Goal: Information Seeking & Learning: Learn about a topic

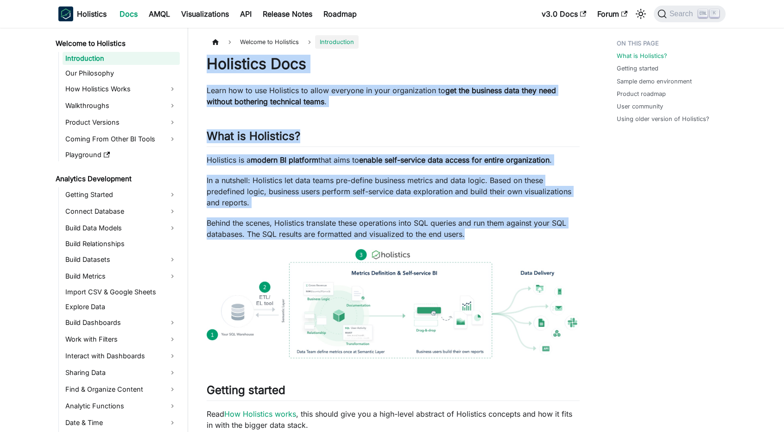
drag, startPoint x: 209, startPoint y: 67, endPoint x: 476, endPoint y: 240, distance: 318.1
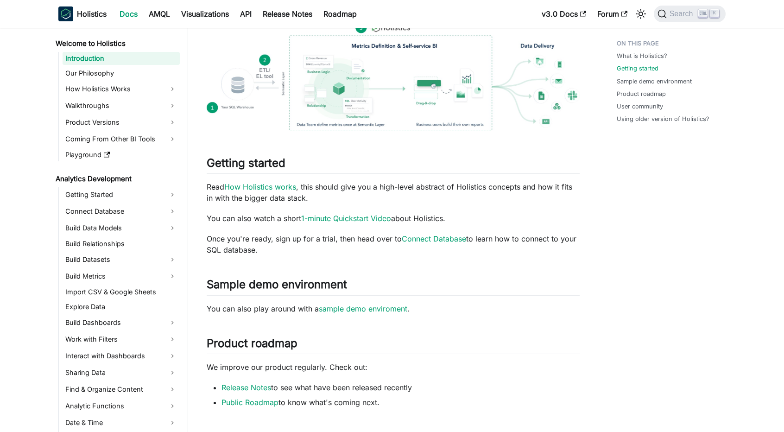
scroll to position [232, 0]
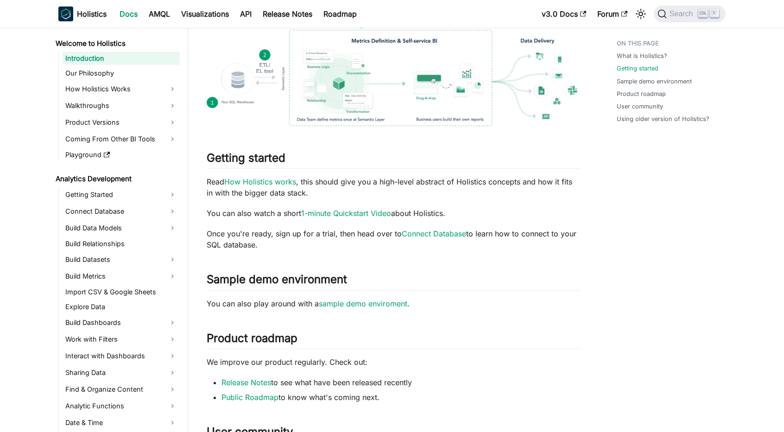
drag, startPoint x: 209, startPoint y: 155, endPoint x: 273, endPoint y: 247, distance: 111.9
click at [273, 247] on div "Holistics Docs Learn how to use Holistics to allow everyone in your organizatio…" at bounding box center [393, 231] width 373 height 819
click at [273, 247] on p "Once you're ready, sign up for a trial, then head over to Connect Database to l…" at bounding box center [393, 239] width 373 height 22
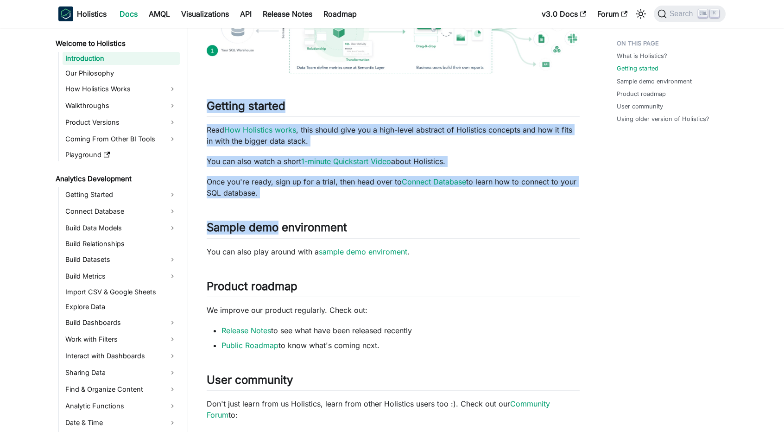
drag, startPoint x: 208, startPoint y: 108, endPoint x: 279, endPoint y: 199, distance: 116.5
click at [279, 199] on div "Holistics Docs Learn how to use Holistics to allow everyone in your organizatio…" at bounding box center [393, 180] width 373 height 819
click at [263, 193] on p "Once you're ready, sign up for a trial, then head over to Connect Database to l…" at bounding box center [393, 187] width 373 height 22
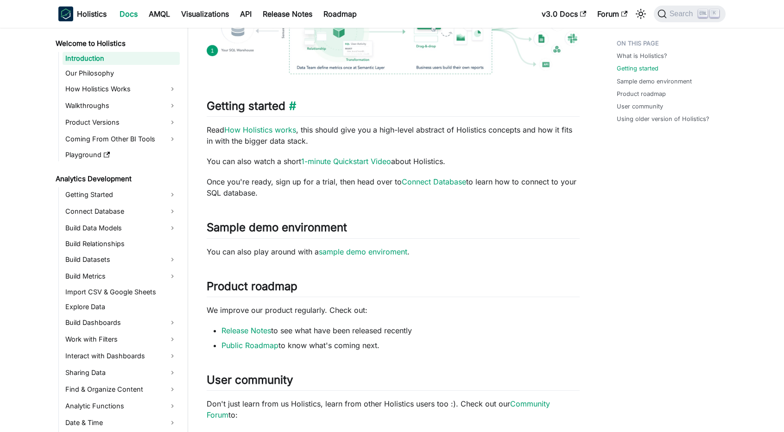
drag, startPoint x: 263, startPoint y: 193, endPoint x: 207, endPoint y: 103, distance: 106.0
click at [207, 103] on div "Holistics Docs Learn how to use Holistics to allow everyone in your organizatio…" at bounding box center [393, 180] width 373 height 819
click at [207, 103] on h2 "Getting started ​" at bounding box center [393, 108] width 373 height 18
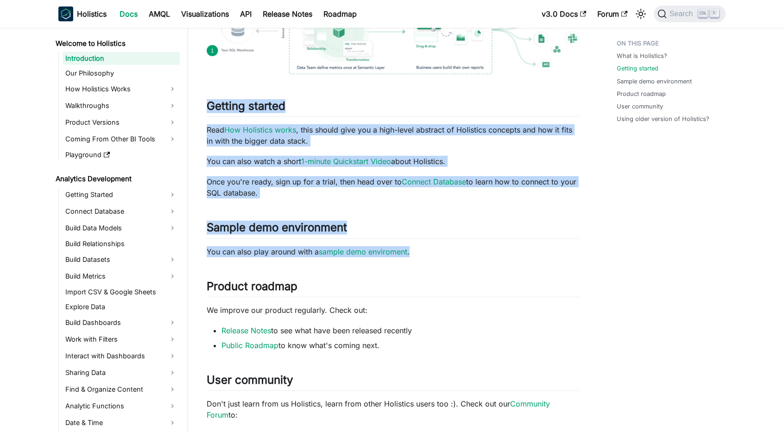
drag, startPoint x: 207, startPoint y: 103, endPoint x: 444, endPoint y: 250, distance: 278.7
click at [444, 250] on div "Holistics Docs Learn how to use Holistics to allow everyone in your organizatio…" at bounding box center [393, 180] width 373 height 819
click at [444, 250] on p "You can also play around with a sample demo enviroment ." at bounding box center [393, 251] width 373 height 11
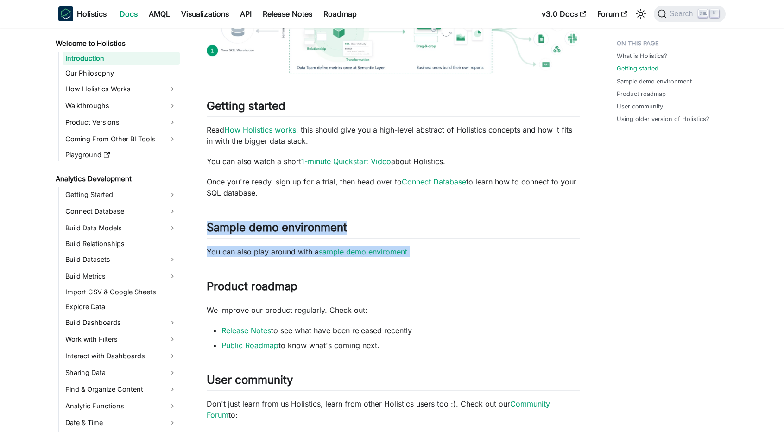
drag, startPoint x: 444, startPoint y: 250, endPoint x: 195, endPoint y: 223, distance: 250.7
click at [195, 223] on div "Welcome to Holistics Introduction On this page Holistics Docs Learn how to use …" at bounding box center [393, 212] width 410 height 922
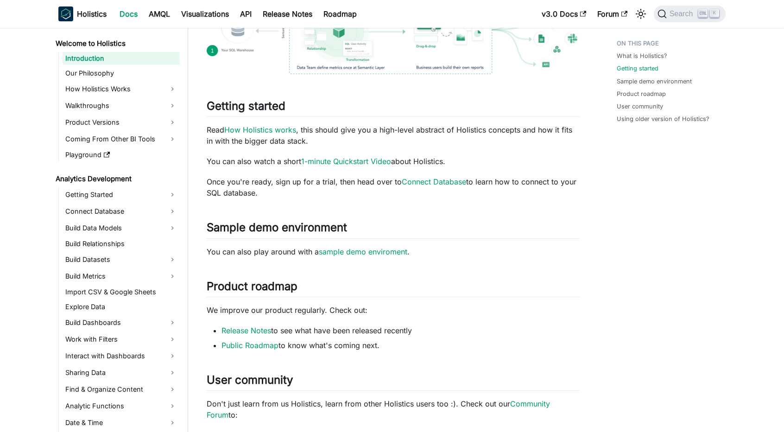
drag, startPoint x: 266, startPoint y: 195, endPoint x: 205, endPoint y: 111, distance: 103.9
click at [205, 111] on article "Welcome to Holistics Introduction On this page Holistics Docs Learn how to use …" at bounding box center [393, 170] width 388 height 839
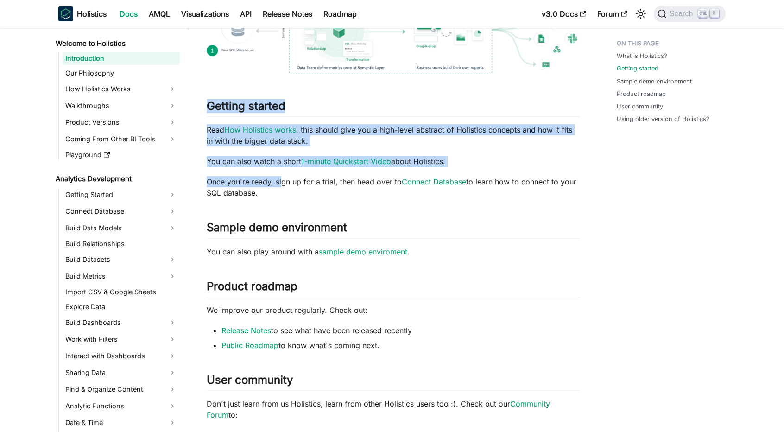
drag, startPoint x: 208, startPoint y: 103, endPoint x: 282, endPoint y: 184, distance: 109.6
click at [282, 184] on div "Holistics Docs Learn how to use Holistics to allow everyone in your organizatio…" at bounding box center [393, 180] width 373 height 819
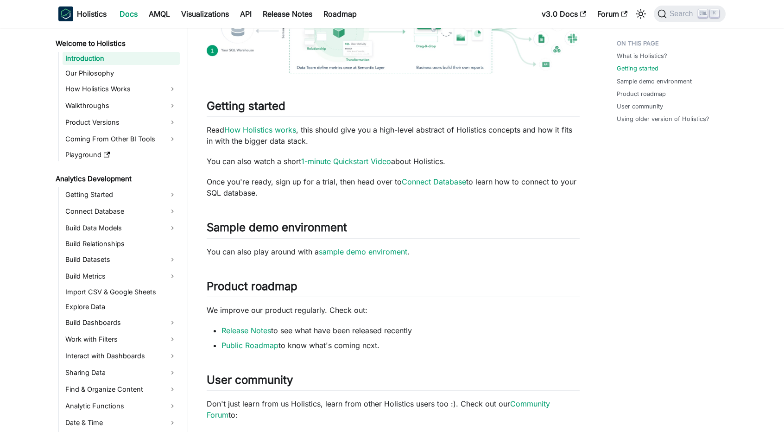
click at [282, 196] on p "Once you're ready, sign up for a trial, then head over to Connect Database to l…" at bounding box center [393, 187] width 373 height 22
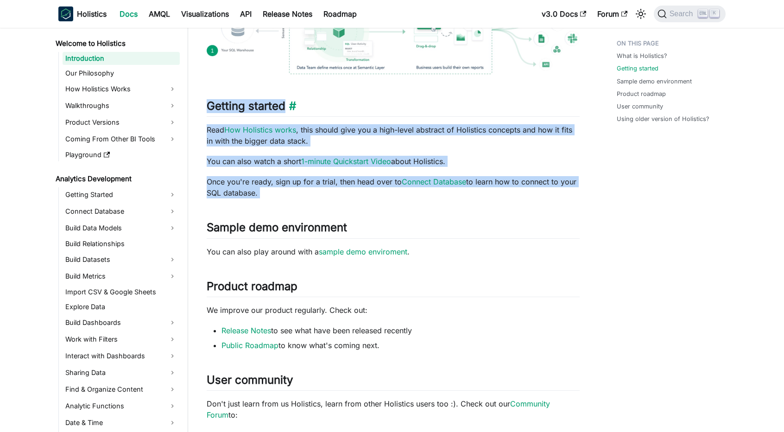
drag, startPoint x: 282, startPoint y: 196, endPoint x: 211, endPoint y: 109, distance: 112.1
click at [211, 109] on div "Holistics Docs Learn how to use Holistics to allow everyone in your organizatio…" at bounding box center [393, 180] width 373 height 819
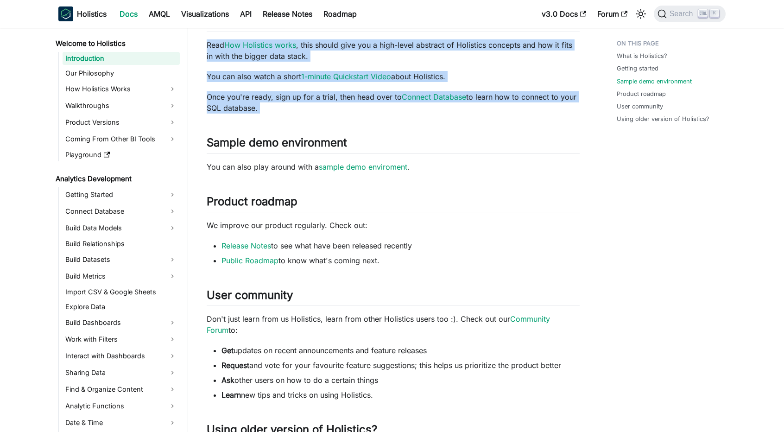
scroll to position [370, 0]
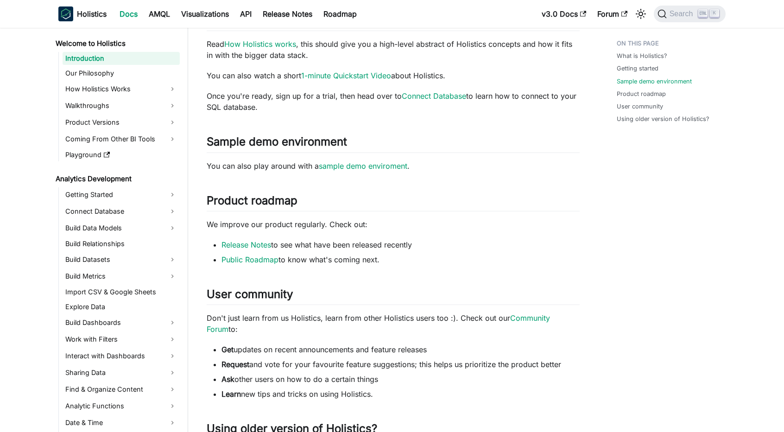
click at [343, 187] on div "Holistics Docs Learn how to use Holistics to allow everyone in your organizatio…" at bounding box center [393, 94] width 373 height 819
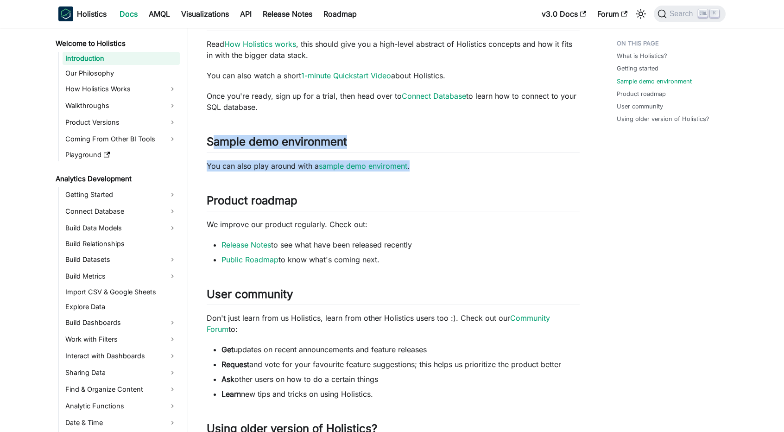
drag, startPoint x: 210, startPoint y: 140, endPoint x: 420, endPoint y: 168, distance: 211.5
click at [420, 168] on div "Holistics Docs Learn how to use Holistics to allow everyone in your organizatio…" at bounding box center [393, 94] width 373 height 819
click at [420, 168] on p "You can also play around with a sample demo enviroment ." at bounding box center [393, 165] width 373 height 11
drag, startPoint x: 420, startPoint y: 168, endPoint x: 209, endPoint y: 135, distance: 213.9
click at [209, 135] on div "Holistics Docs Learn how to use Holistics to allow everyone in your organizatio…" at bounding box center [393, 94] width 373 height 819
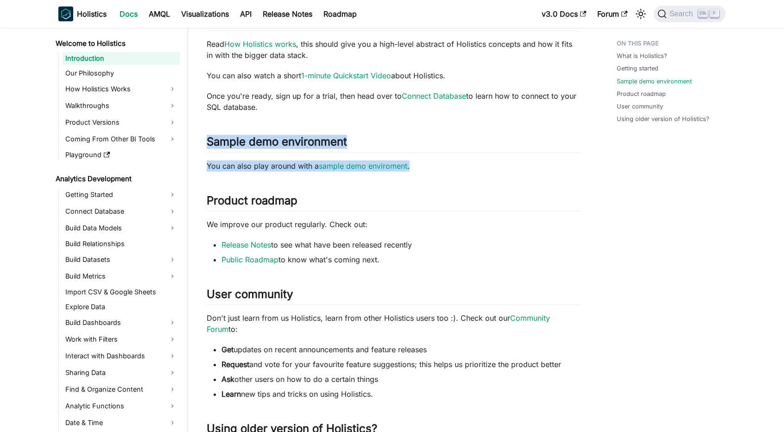
click at [205, 139] on article "Welcome to Holistics Introduction On this page Holistics Docs Learn how to use …" at bounding box center [393, 84] width 388 height 839
drag, startPoint x: 205, startPoint y: 139, endPoint x: 418, endPoint y: 161, distance: 213.4
click at [418, 161] on article "Welcome to Holistics Introduction On this page Holistics Docs Learn how to use …" at bounding box center [393, 84] width 388 height 839
click at [418, 161] on p "You can also play around with a sample demo enviroment ." at bounding box center [393, 165] width 373 height 11
drag, startPoint x: 418, startPoint y: 161, endPoint x: 205, endPoint y: 139, distance: 213.4
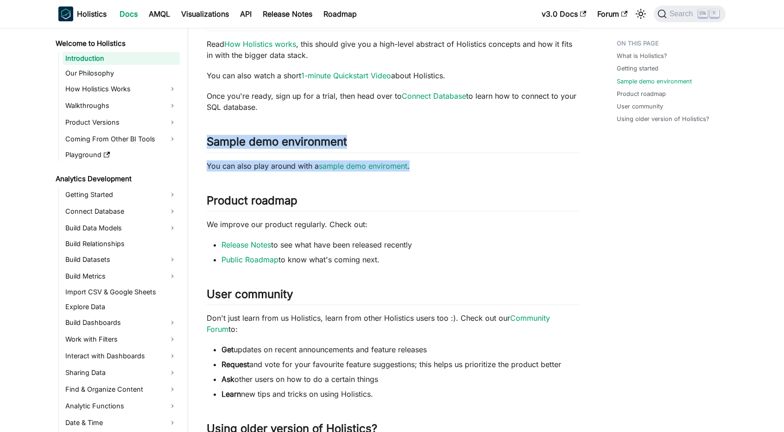
click at [205, 139] on article "Welcome to Holistics Introduction On this page Holistics Docs Learn how to use …" at bounding box center [393, 84] width 388 height 839
drag, startPoint x: 205, startPoint y: 139, endPoint x: 426, endPoint y: 165, distance: 222.7
click at [426, 165] on article "Welcome to Holistics Introduction On this page Holistics Docs Learn how to use …" at bounding box center [393, 84] width 388 height 839
click at [426, 165] on p "You can also play around with a sample demo enviroment ." at bounding box center [393, 165] width 373 height 11
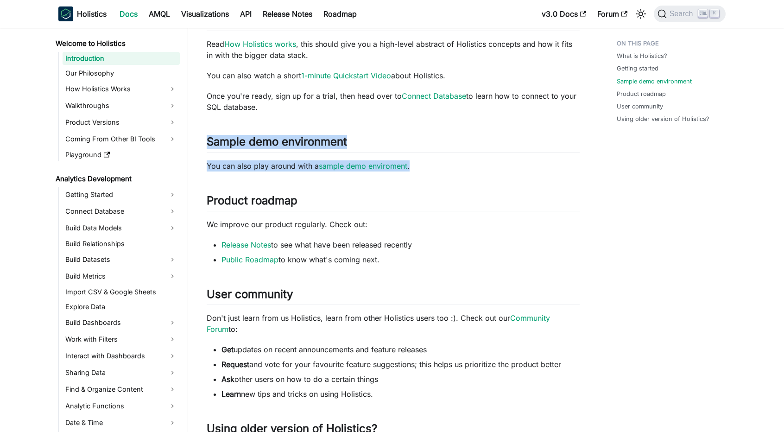
drag, startPoint x: 426, startPoint y: 165, endPoint x: 201, endPoint y: 147, distance: 226.0
click at [201, 147] on article "Welcome to Holistics Introduction On this page Holistics Docs Learn how to use …" at bounding box center [393, 84] width 388 height 839
drag, startPoint x: 210, startPoint y: 142, endPoint x: 445, endPoint y: 167, distance: 236.8
click at [445, 167] on div "Holistics Docs Learn how to use Holistics to allow everyone in your organizatio…" at bounding box center [393, 94] width 373 height 819
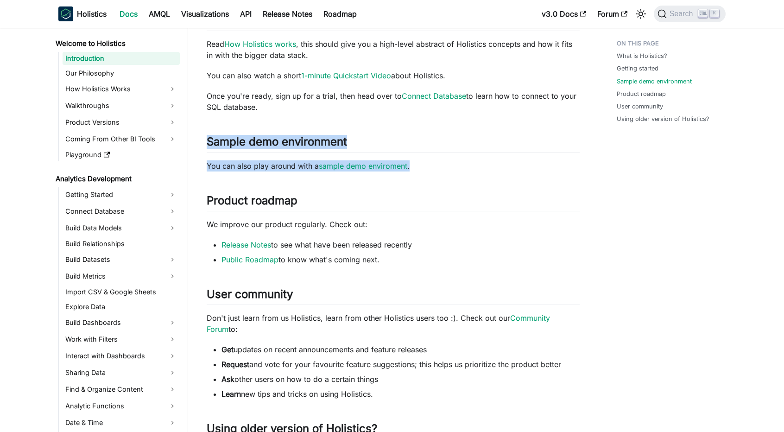
click at [445, 167] on p "You can also play around with a sample demo enviroment ." at bounding box center [393, 165] width 373 height 11
drag, startPoint x: 445, startPoint y: 167, endPoint x: 203, endPoint y: 133, distance: 244.4
click at [203, 133] on article "Welcome to Holistics Introduction On this page Holistics Docs Learn how to use …" at bounding box center [393, 84] width 388 height 839
drag, startPoint x: 208, startPoint y: 140, endPoint x: 419, endPoint y: 167, distance: 212.6
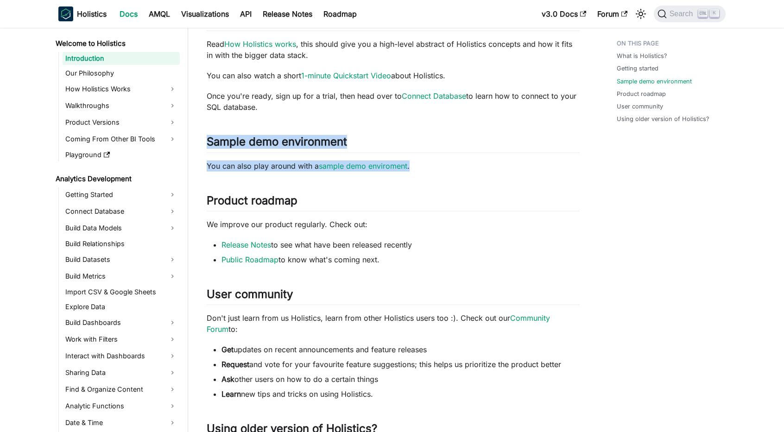
click at [419, 167] on div "Holistics Docs Learn how to use Holistics to allow everyone in your organizatio…" at bounding box center [393, 94] width 373 height 819
click at [419, 167] on p "You can also play around with a sample demo enviroment ." at bounding box center [393, 165] width 373 height 11
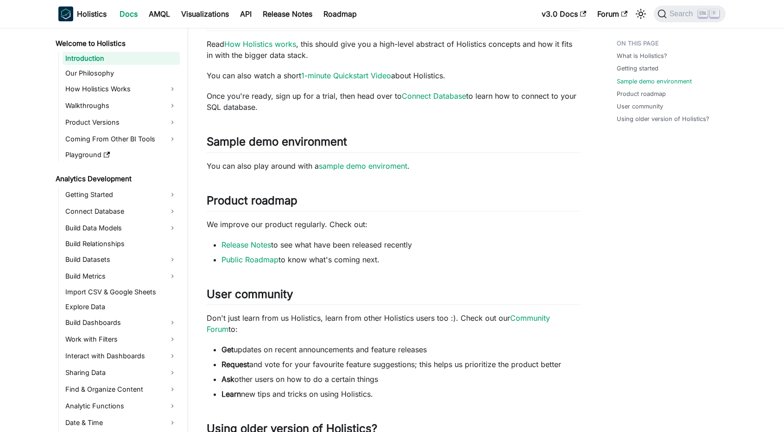
click at [419, 167] on p "You can also play around with a sample demo enviroment ." at bounding box center [393, 165] width 373 height 11
drag, startPoint x: 384, startPoint y: 261, endPoint x: 200, endPoint y: 198, distance: 194.2
click at [200, 198] on article "Welcome to Holistics Introduction On this page Holistics Docs Learn how to use …" at bounding box center [393, 84] width 388 height 839
click at [208, 199] on h2 "Product roadmap ​" at bounding box center [393, 203] width 373 height 18
drag, startPoint x: 208, startPoint y: 199, endPoint x: 417, endPoint y: 264, distance: 219.4
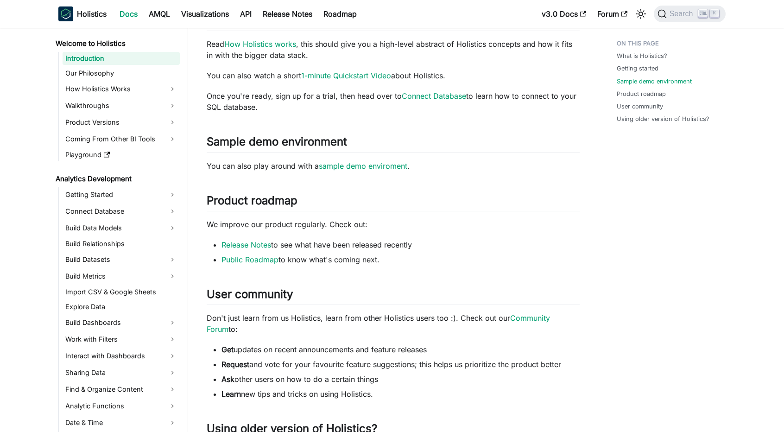
click at [417, 264] on div "Holistics Docs Learn how to use Holistics to allow everyone in your organizatio…" at bounding box center [393, 94] width 373 height 819
click at [417, 264] on li "Public Roadmap to know what's coming next." at bounding box center [401, 259] width 358 height 11
drag, startPoint x: 399, startPoint y: 260, endPoint x: 209, endPoint y: 199, distance: 199.5
click at [209, 199] on div "Holistics Docs Learn how to use Holistics to allow everyone in your organizatio…" at bounding box center [393, 94] width 373 height 819
click at [305, 138] on h2 "Sample demo environment ​" at bounding box center [393, 144] width 373 height 18
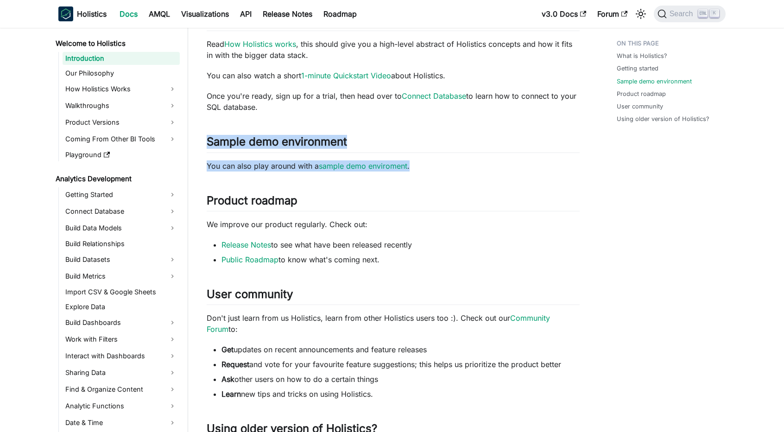
drag, startPoint x: 207, startPoint y: 146, endPoint x: 418, endPoint y: 168, distance: 212.1
click at [418, 168] on div "Holistics Docs Learn how to use Holistics to allow everyone in your organizatio…" at bounding box center [393, 94] width 373 height 819
click at [418, 168] on p "You can also play around with a sample demo enviroment ." at bounding box center [393, 165] width 373 height 11
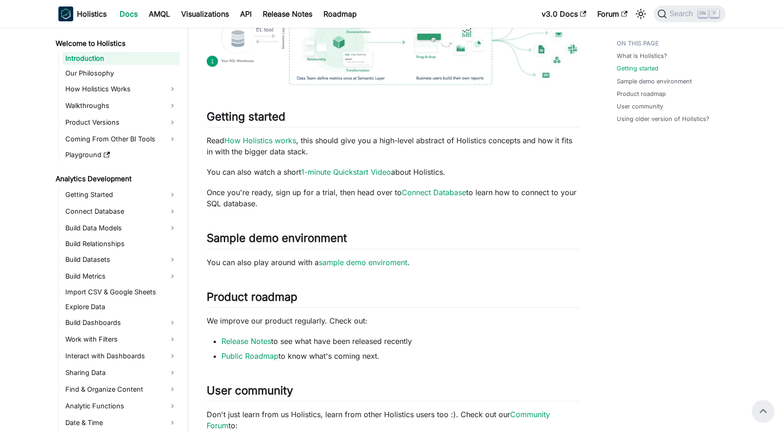
scroll to position [260, 0]
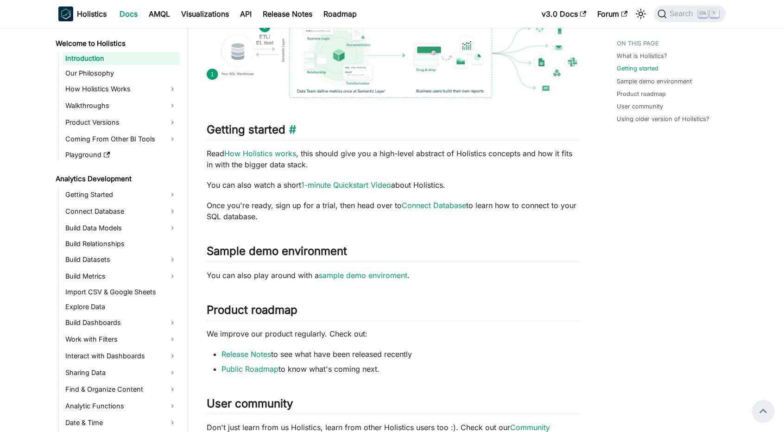
drag, startPoint x: 258, startPoint y: 217, endPoint x: 207, endPoint y: 124, distance: 105.8
click at [207, 124] on div "Holistics Docs Learn how to use Holistics to allow everyone in your organizatio…" at bounding box center [393, 203] width 373 height 819
click at [207, 124] on h2 "Getting started ​" at bounding box center [393, 132] width 373 height 18
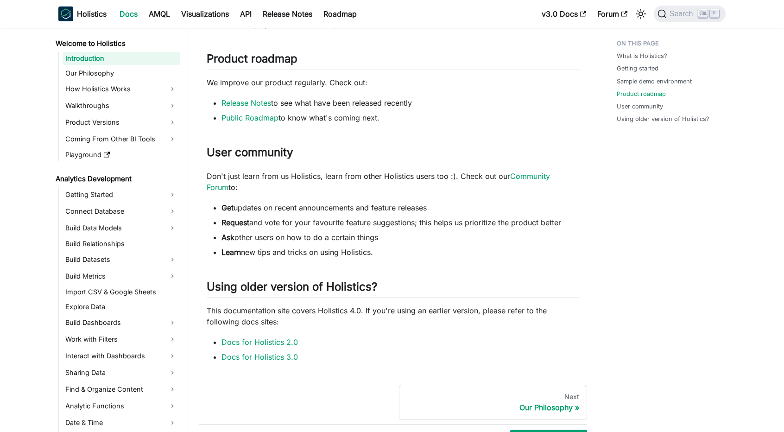
scroll to position [513, 0]
drag, startPoint x: 208, startPoint y: 152, endPoint x: 387, endPoint y: 254, distance: 207.0
click at [387, 254] on li "Learn new tips and tricks on using Holistics." at bounding box center [401, 251] width 358 height 11
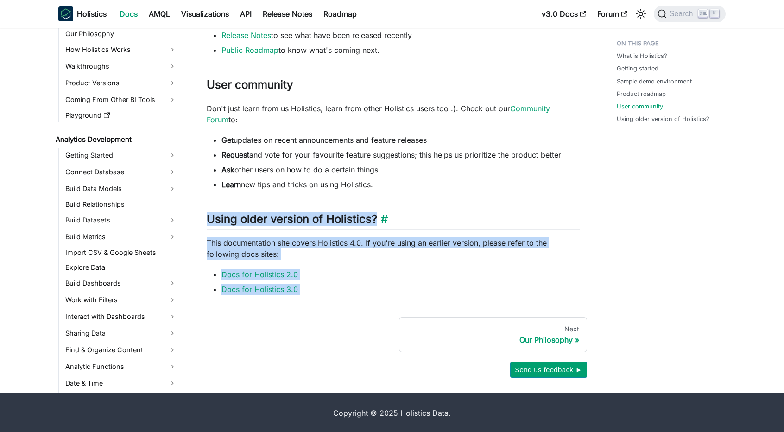
drag, startPoint x: 308, startPoint y: 296, endPoint x: 209, endPoint y: 222, distance: 123.8
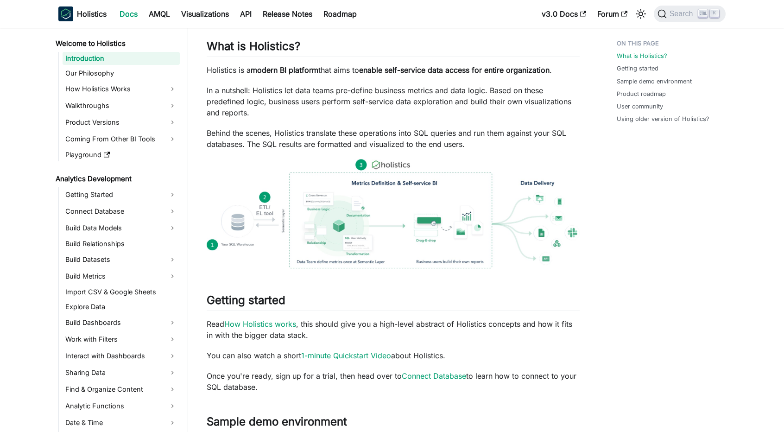
scroll to position [0, 0]
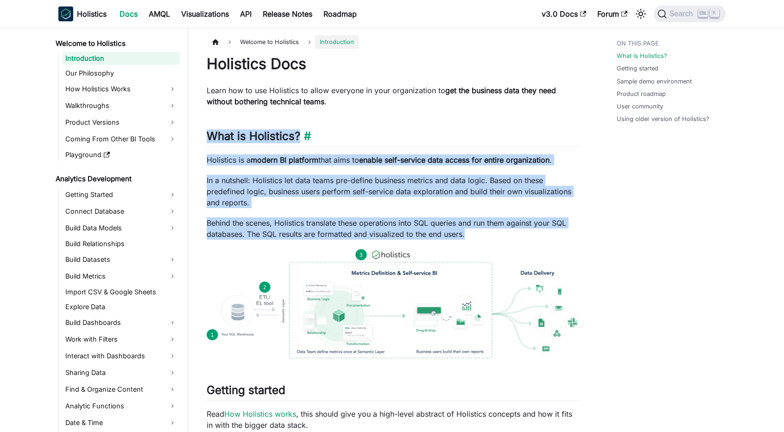
drag, startPoint x: 475, startPoint y: 233, endPoint x: 208, endPoint y: 136, distance: 284.2
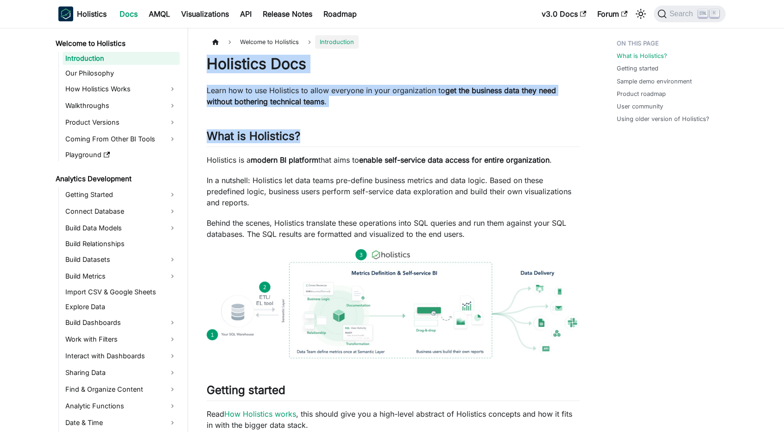
drag, startPoint x: 206, startPoint y: 66, endPoint x: 333, endPoint y: 110, distance: 134.3
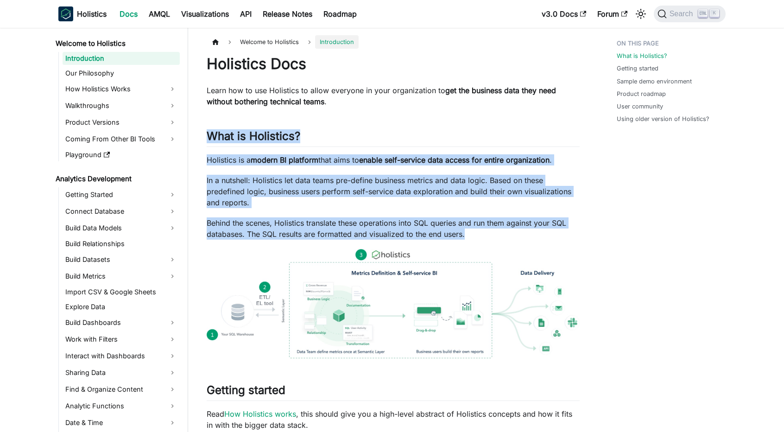
drag, startPoint x: 202, startPoint y: 133, endPoint x: 510, endPoint y: 231, distance: 323.9
click at [510, 231] on p "Behind the scenes, Holistics translate these operations into SQL queries and ru…" at bounding box center [393, 228] width 373 height 22
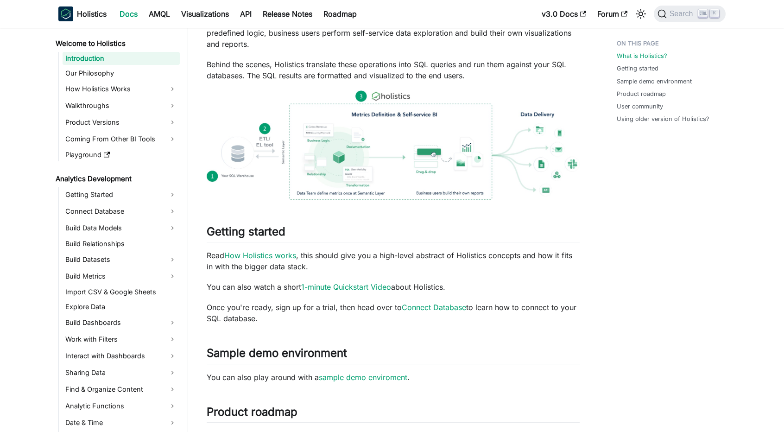
scroll to position [159, 0]
drag, startPoint x: 210, startPoint y: 233, endPoint x: 262, endPoint y: 313, distance: 95.9
click at [262, 313] on div "Holistics Docs Learn how to use Holistics to allow everyone in your organizatio…" at bounding box center [393, 305] width 373 height 819
click at [262, 313] on p "Once you're ready, sign up for a trial, then head over to Connect Database to l…" at bounding box center [393, 312] width 373 height 22
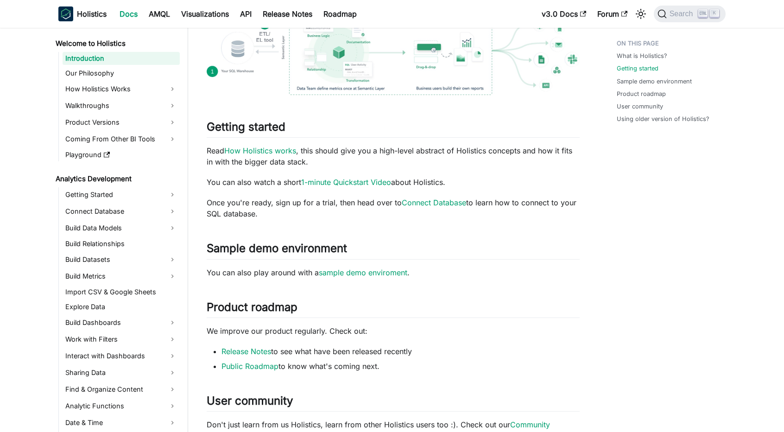
scroll to position [264, 0]
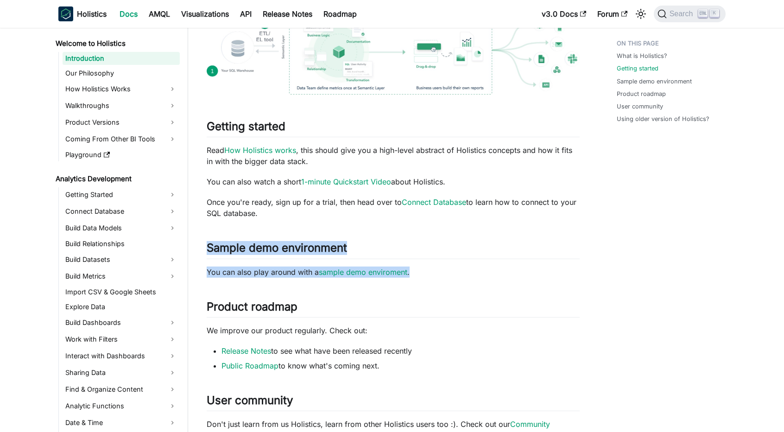
drag, startPoint x: 208, startPoint y: 248, endPoint x: 434, endPoint y: 275, distance: 227.4
click at [434, 275] on div "Holistics Docs Learn how to use Holistics to allow everyone in your organizatio…" at bounding box center [393, 200] width 373 height 819
click at [434, 275] on p "You can also play around with a sample demo enviroment ." at bounding box center [393, 272] width 373 height 11
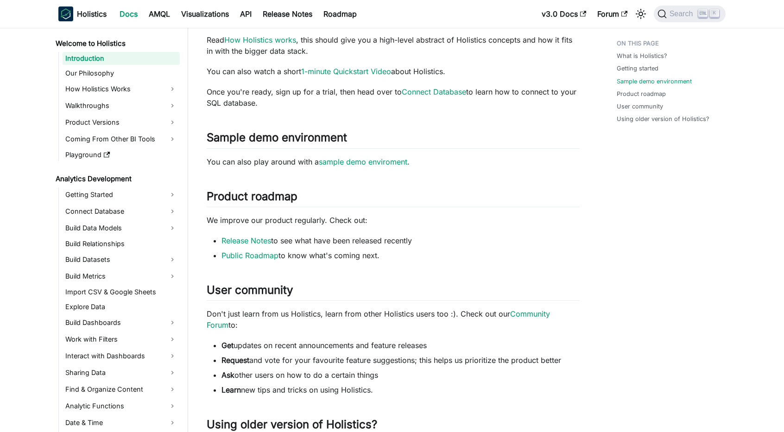
scroll to position [403, 0]
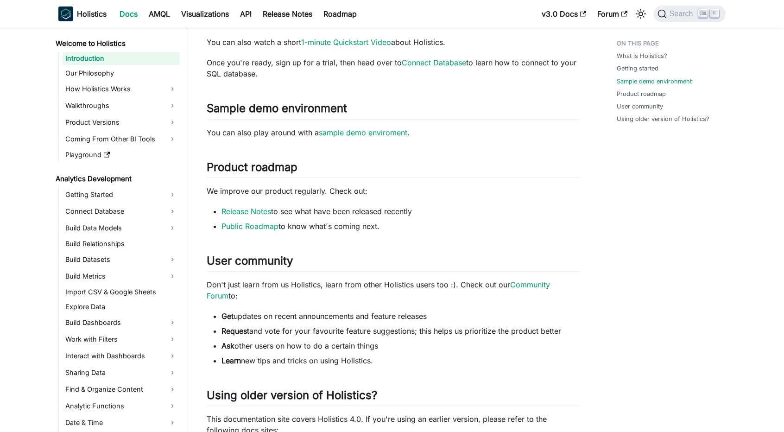
click at [536, 296] on p "Don't just learn from us Holistics, learn from other Holistics users too :). Ch…" at bounding box center [393, 290] width 373 height 22
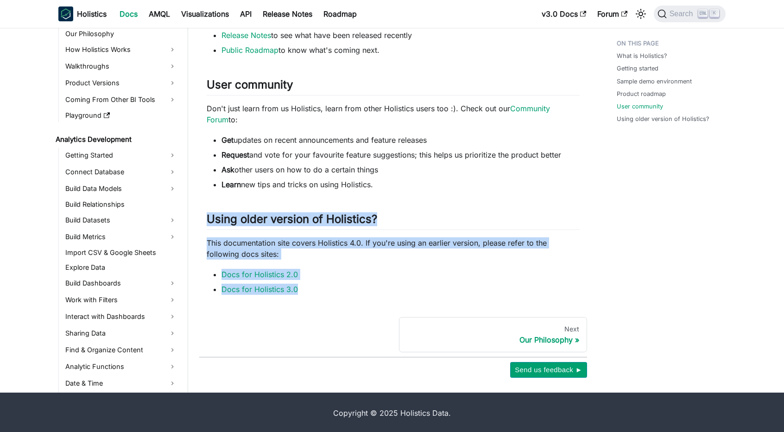
drag, startPoint x: 319, startPoint y: 280, endPoint x: 201, endPoint y: 218, distance: 133.5
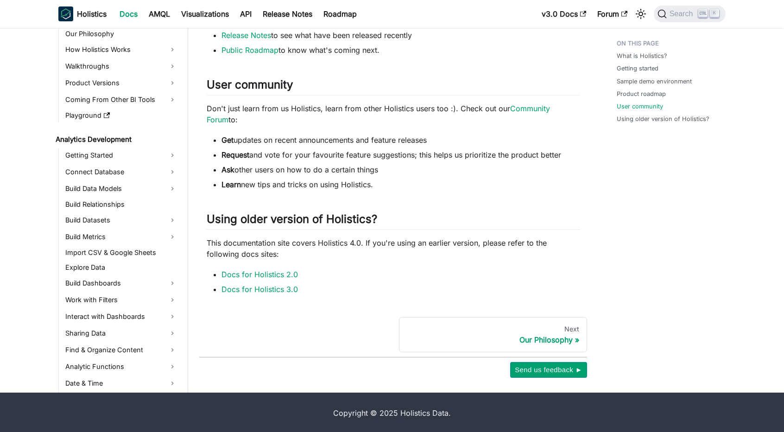
click at [387, 188] on li "Learn new tips and tricks on using Holistics." at bounding box center [401, 184] width 358 height 11
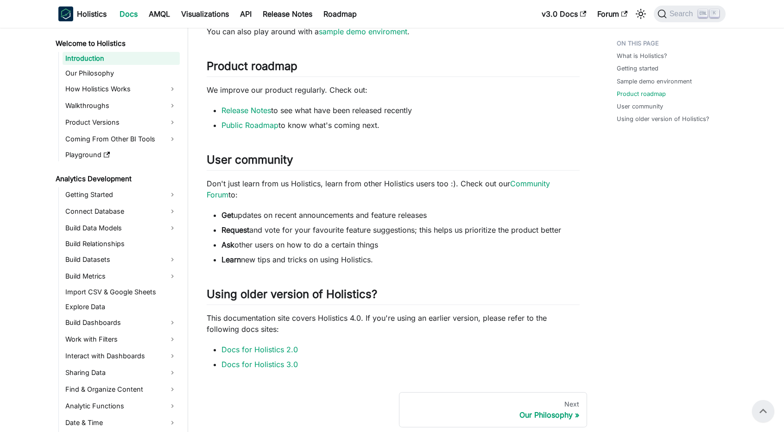
scroll to position [504, 0]
drag, startPoint x: 377, startPoint y: 258, endPoint x: 206, endPoint y: 161, distance: 197.0
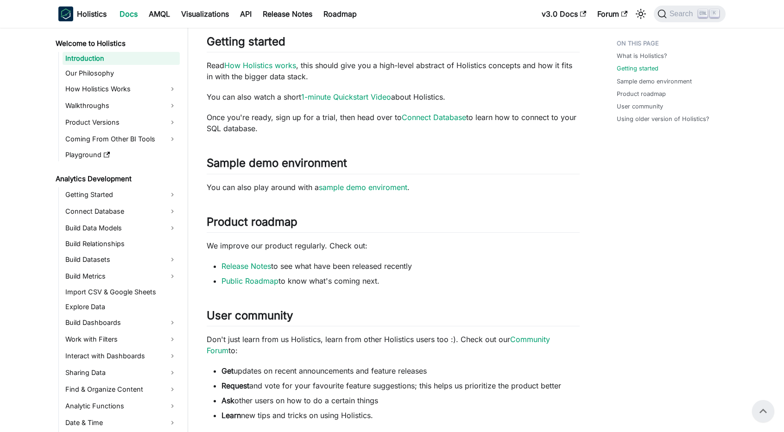
scroll to position [348, 0]
drag, startPoint x: 398, startPoint y: 280, endPoint x: 207, endPoint y: 226, distance: 198.6
click at [207, 226] on div "Holistics Docs Learn how to use Holistics to allow everyone in your organizatio…" at bounding box center [393, 116] width 373 height 819
click at [206, 222] on article "Welcome to Holistics Introduction On this page Holistics Docs Learn how to use …" at bounding box center [393, 106] width 388 height 839
drag, startPoint x: 206, startPoint y: 222, endPoint x: 394, endPoint y: 276, distance: 195.3
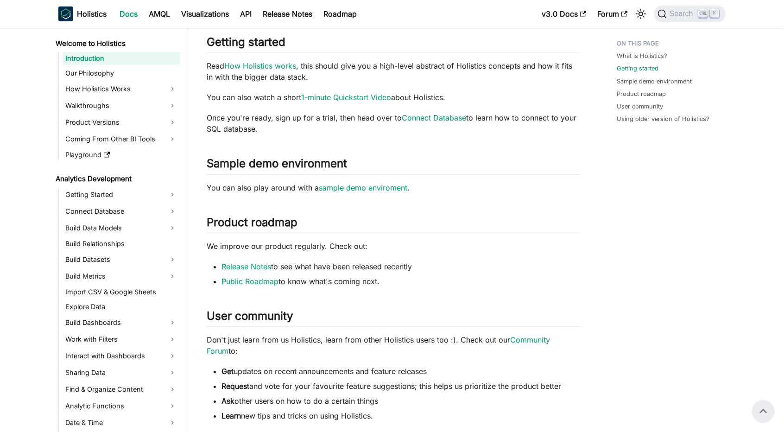
click at [394, 276] on article "Welcome to Holistics Introduction On this page Holistics Docs Learn how to use …" at bounding box center [393, 106] width 388 height 839
click at [394, 276] on li "Public Roadmap to know what's coming next." at bounding box center [401, 281] width 358 height 11
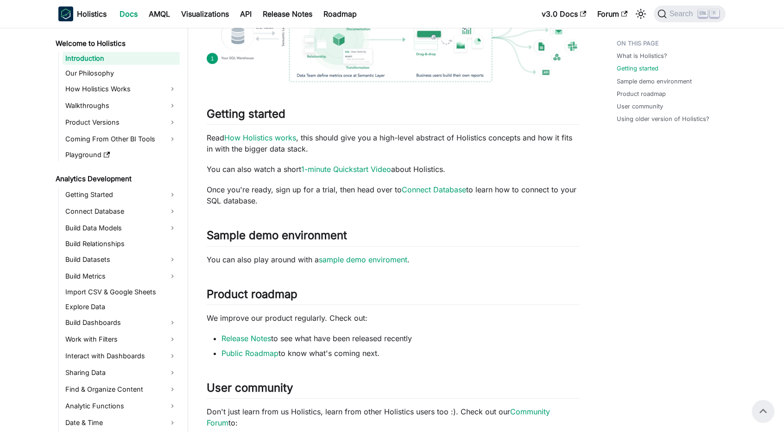
scroll to position [276, 0]
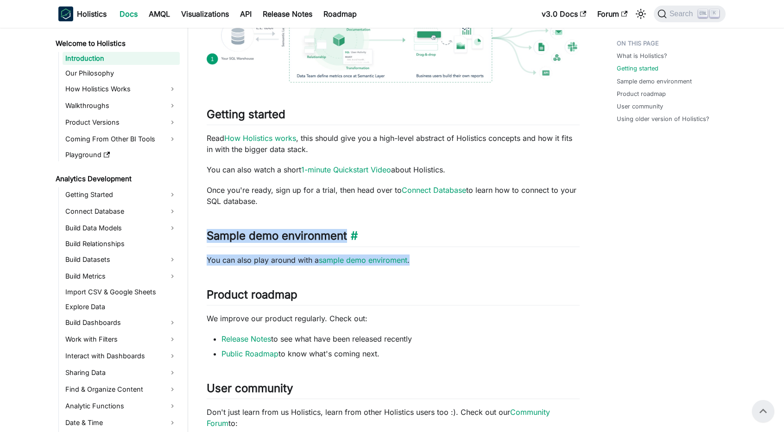
drag, startPoint x: 417, startPoint y: 257, endPoint x: 210, endPoint y: 238, distance: 208.0
click at [210, 238] on div "Holistics Docs Learn how to use Holistics to allow everyone in your organizatio…" at bounding box center [393, 188] width 373 height 819
click at [210, 238] on h2 "Sample demo environment ​" at bounding box center [393, 238] width 373 height 18
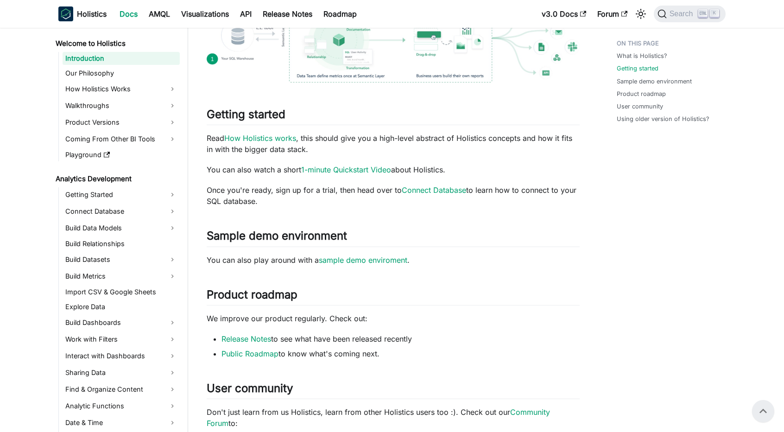
drag, startPoint x: 286, startPoint y: 196, endPoint x: 204, endPoint y: 104, distance: 122.4
click at [204, 104] on article "Welcome to Holistics Introduction On this page Holistics Docs Learn how to use …" at bounding box center [393, 178] width 388 height 839
drag, startPoint x: 209, startPoint y: 114, endPoint x: 264, endPoint y: 199, distance: 101.0
click at [264, 199] on div "Holistics Docs Learn how to use Holistics to allow everyone in your organizatio…" at bounding box center [393, 188] width 373 height 819
click at [264, 199] on p "Once you're ready, sign up for a trial, then head over to Connect Database to l…" at bounding box center [393, 195] width 373 height 22
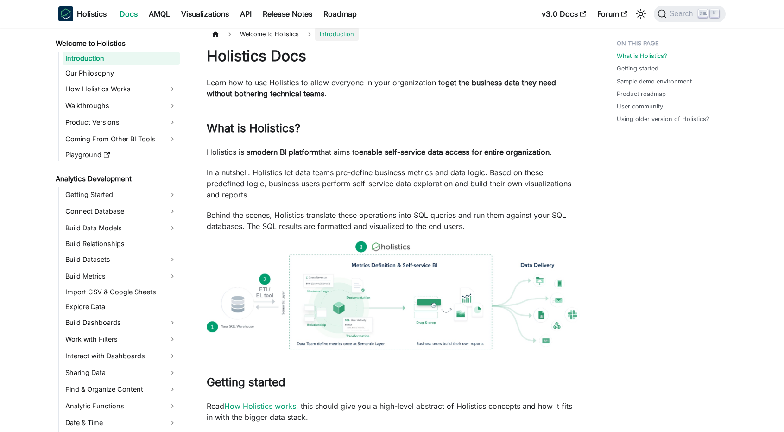
scroll to position [0, 0]
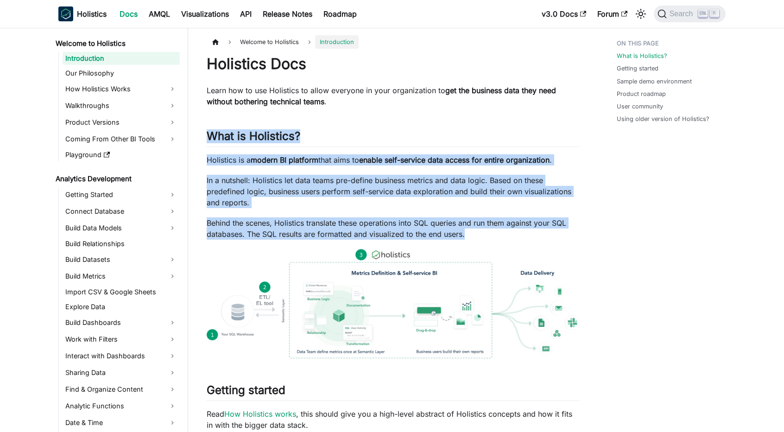
drag, startPoint x: 467, startPoint y: 233, endPoint x: 198, endPoint y: 135, distance: 286.5
click at [385, 191] on p "In a nutshell: Holistics let data teams pre-define business metrics and data lo…" at bounding box center [393, 191] width 373 height 33
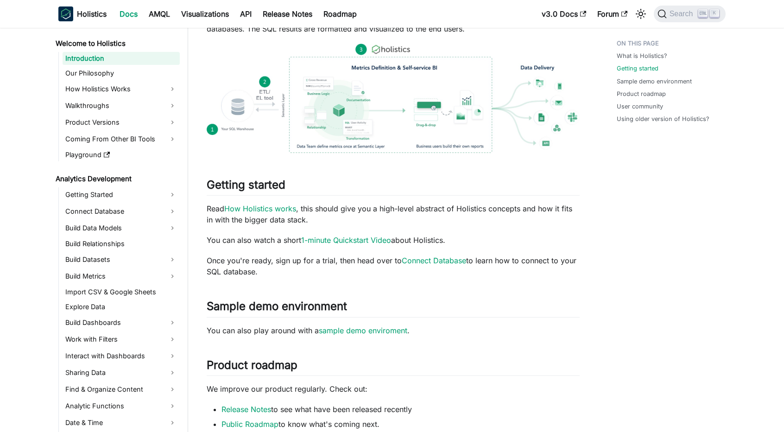
scroll to position [206, 0]
